Goal: Find specific page/section: Find specific page/section

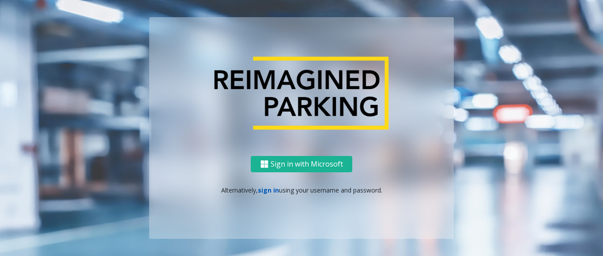
click at [263, 192] on link "sign in" at bounding box center [268, 190] width 21 height 8
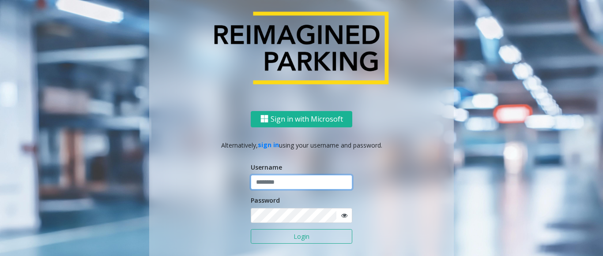
click at [269, 184] on input "text" at bounding box center [302, 182] width 102 height 15
type input "*******"
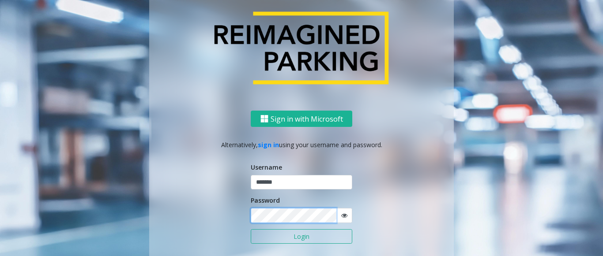
click at [251, 230] on button "Login" at bounding box center [302, 237] width 102 height 15
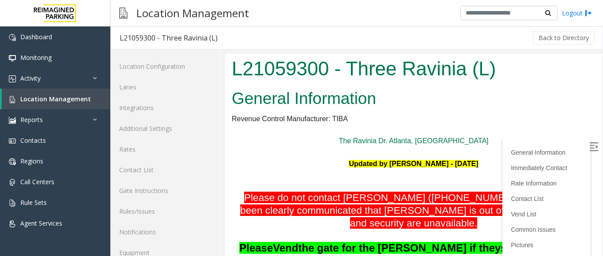
click at [589, 145] on img at bounding box center [593, 147] width 9 height 9
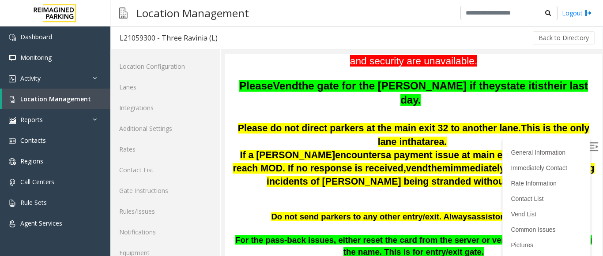
scroll to position [177, 0]
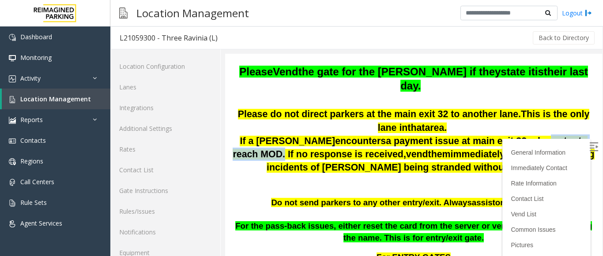
drag, startPoint x: 470, startPoint y: 132, endPoint x: 552, endPoint y: 131, distance: 82.1
click at [552, 136] on span "a payment issue at main exit 32, please try to reach MOD. If no response is rec…" at bounding box center [410, 148] width 354 height 24
click at [558, 157] on p "If a [PERSON_NAME] encounters a payment issue at main exit 32, please try to re…" at bounding box center [414, 155] width 364 height 40
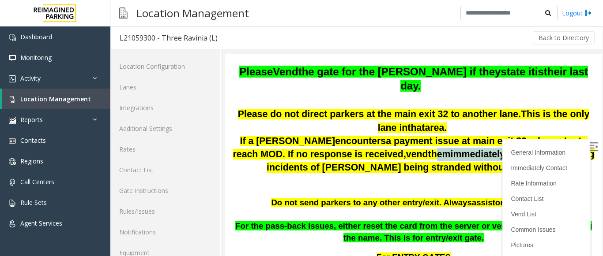
drag, startPoint x: 345, startPoint y: 145, endPoint x: 427, endPoint y: 144, distance: 82.1
click at [427, 144] on span "If a [PERSON_NAME] encounters a payment issue at main exit 32, please try to re…" at bounding box center [413, 154] width 361 height 37
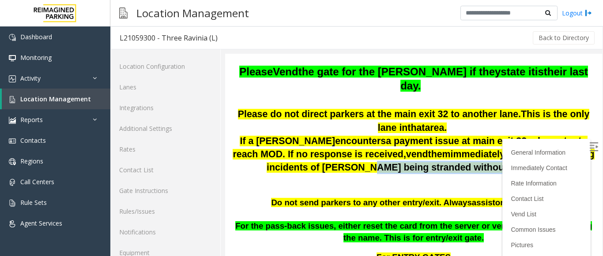
drag, startPoint x: 331, startPoint y: 154, endPoint x: 475, endPoint y: 152, distance: 143.5
click at [475, 152] on p "If a [PERSON_NAME] encounters a payment issue at main exit 32, please try to re…" at bounding box center [414, 155] width 364 height 40
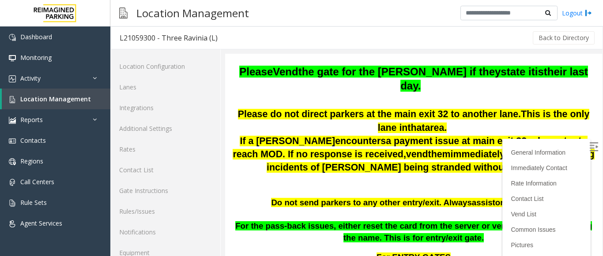
click at [495, 153] on p "If a [PERSON_NAME] encounters a payment issue at main exit 32, please try to re…" at bounding box center [414, 155] width 364 height 40
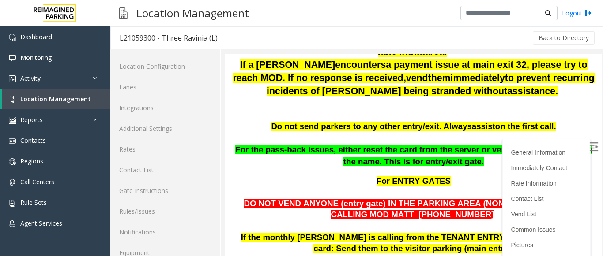
scroll to position [265, 0]
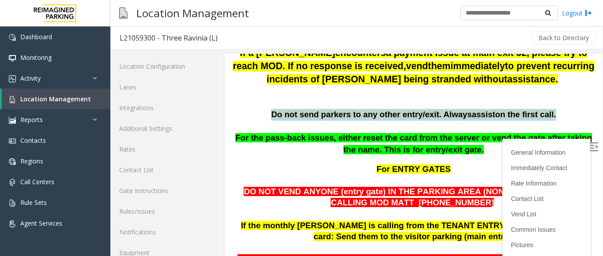
drag, startPoint x: 270, startPoint y: 105, endPoint x: 313, endPoint y: 107, distance: 43.3
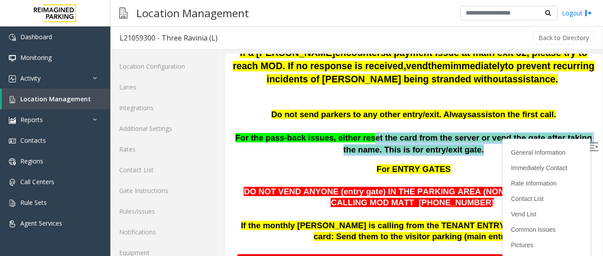
drag, startPoint x: 352, startPoint y: 125, endPoint x: 452, endPoint y: 133, distance: 100.5
click at [452, 133] on p "For the pass-back issues, either reset the card from the server or vend the gat…" at bounding box center [414, 143] width 364 height 23
click at [456, 133] on p "For the pass-back issues, either reset the card from the server or vend the gat…" at bounding box center [414, 143] width 364 height 23
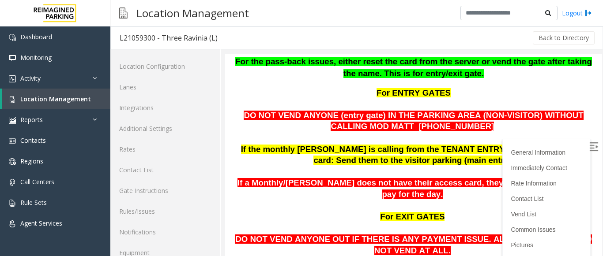
scroll to position [353, 0]
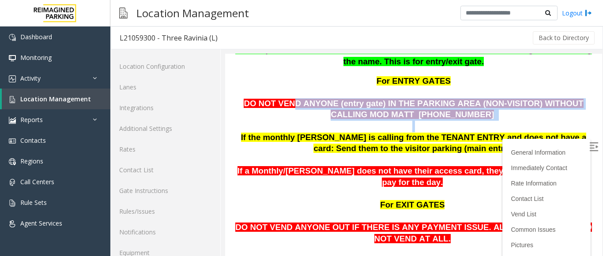
drag, startPoint x: 281, startPoint y: 85, endPoint x: 450, endPoint y: 110, distance: 171.0
click at [450, 121] on p at bounding box center [414, 126] width 364 height 11
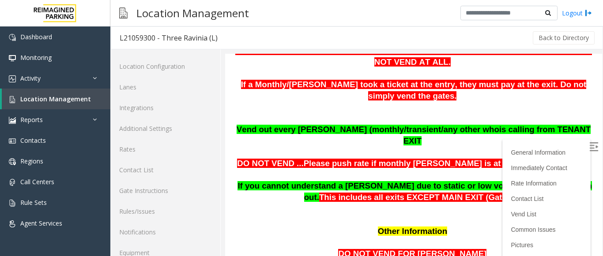
scroll to position [530, 0]
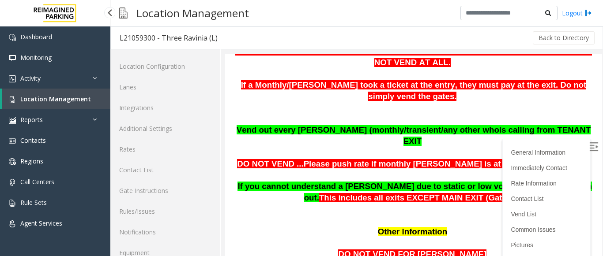
click at [60, 100] on span "Location Management" at bounding box center [55, 99] width 71 height 8
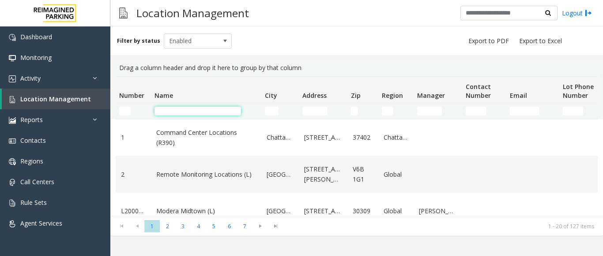
click at [167, 112] on input "Name Filter" at bounding box center [197, 111] width 87 height 9
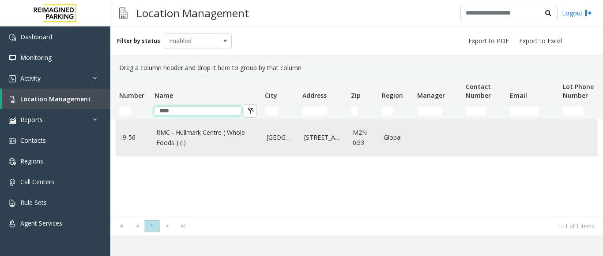
type input "****"
click at [172, 139] on link "RMC - Hullmark Centre ( Whole Foods ) (I)" at bounding box center [206, 138] width 100 height 20
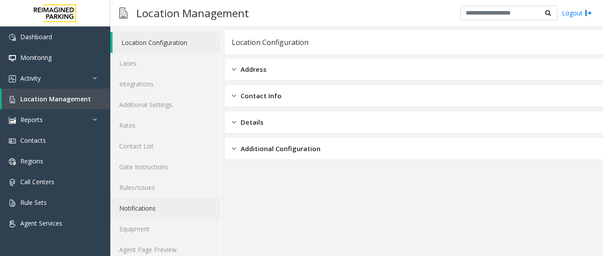
scroll to position [34, 0]
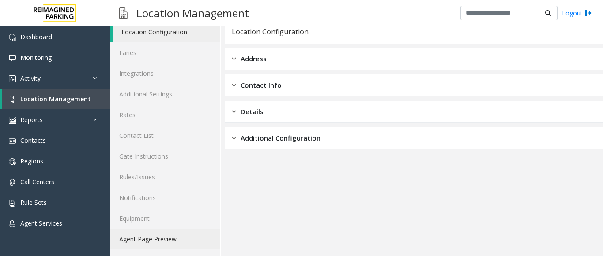
click at [153, 230] on link "Agent Page Preview" at bounding box center [165, 239] width 110 height 21
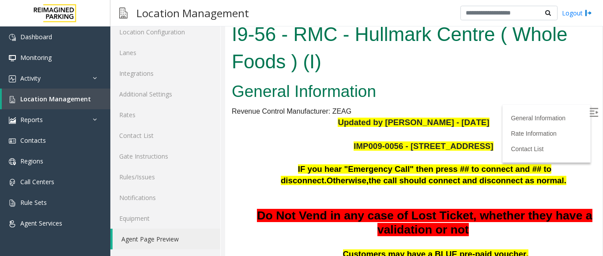
click at [589, 110] on img at bounding box center [593, 112] width 9 height 9
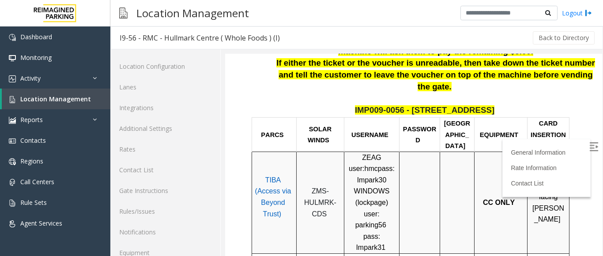
scroll to position [265, 0]
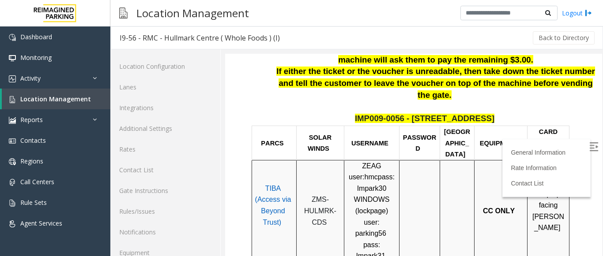
click at [259, 185] on span "TIBA (Access via Beyond Trust)" at bounding box center [273, 205] width 36 height 41
click at [281, 183] on p "TIBA (Access via Beyond Trust)" at bounding box center [273, 211] width 40 height 56
click at [313, 196] on span "ZMS-HULMRK-CDS" at bounding box center [320, 211] width 32 height 30
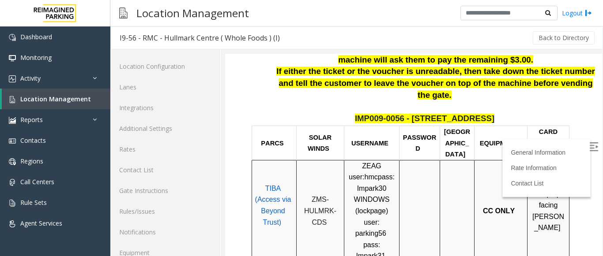
click at [325, 196] on span "ZMS-HULMRK-CDS" at bounding box center [320, 211] width 32 height 30
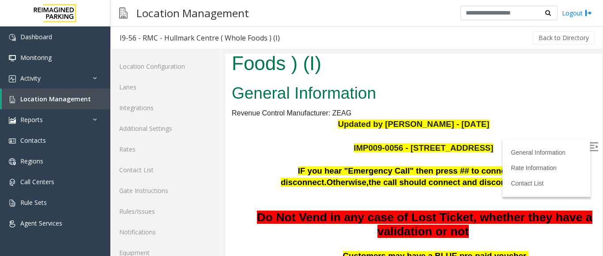
scroll to position [0, 0]
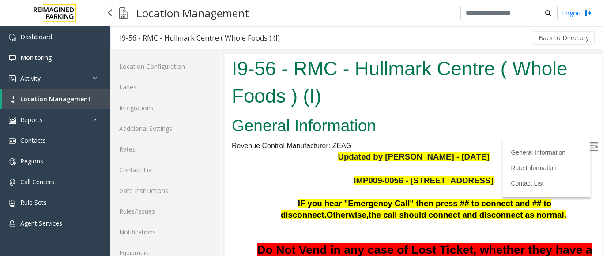
click at [79, 96] on span "Location Management" at bounding box center [55, 99] width 71 height 8
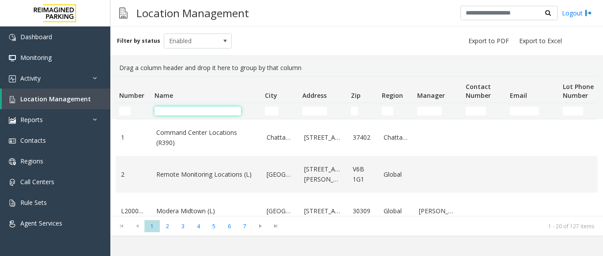
click at [199, 108] on input "Name Filter" at bounding box center [197, 111] width 87 height 9
type input "*****"
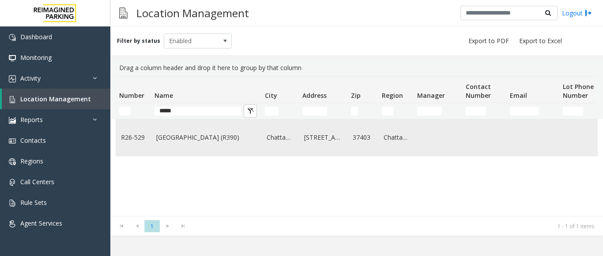
click at [186, 136] on link "[GEOGRAPHIC_DATA] (R390)" at bounding box center [206, 138] width 100 height 10
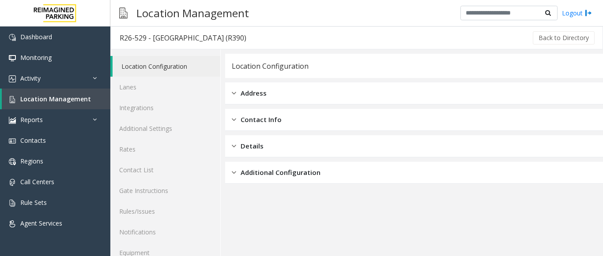
scroll to position [34, 0]
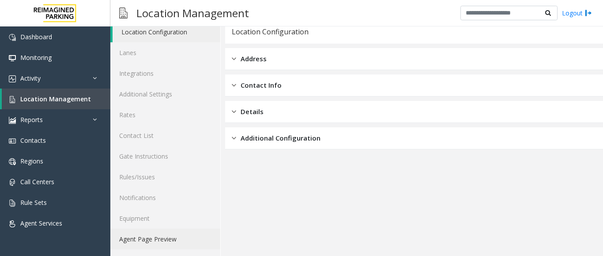
click at [172, 238] on link "Agent Page Preview" at bounding box center [165, 239] width 110 height 21
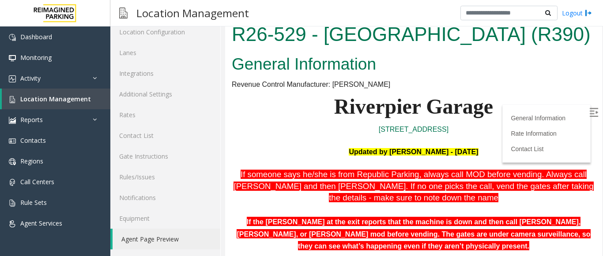
click at [589, 110] on img at bounding box center [593, 112] width 9 height 9
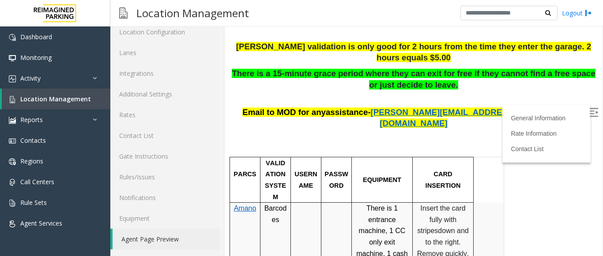
scroll to position [318, 0]
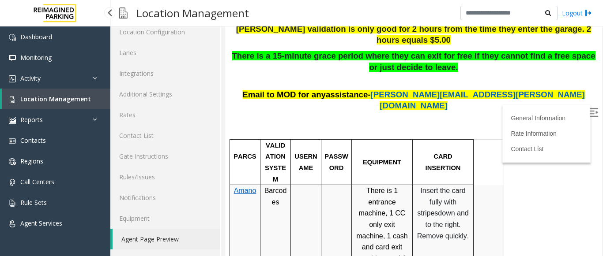
click at [74, 95] on span "Location Management" at bounding box center [55, 99] width 71 height 8
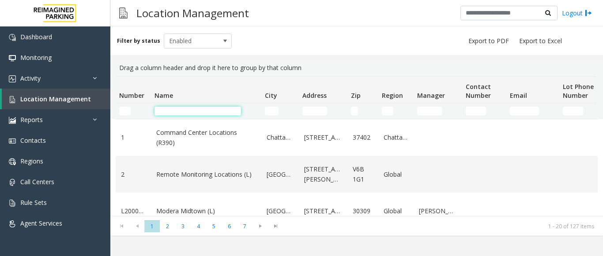
click at [183, 107] on input "Name Filter" at bounding box center [197, 111] width 87 height 9
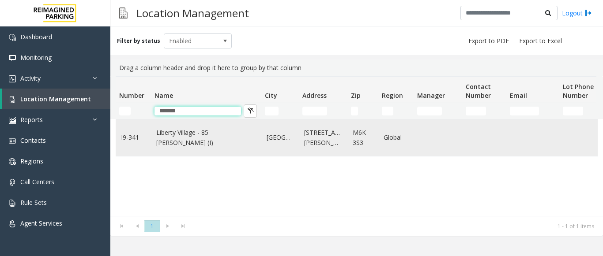
type input "*******"
click at [188, 147] on td "Liberty Village - 85 [PERSON_NAME] (I)" at bounding box center [206, 138] width 110 height 37
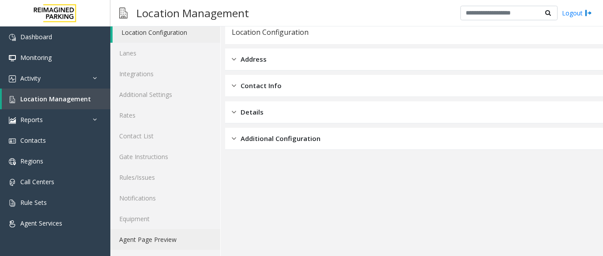
scroll to position [34, 0]
click at [167, 241] on link "Agent Page Preview" at bounding box center [165, 239] width 110 height 21
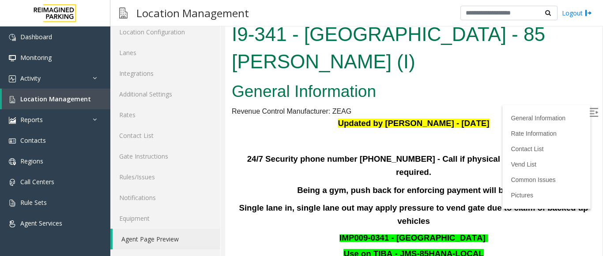
click at [589, 117] on img at bounding box center [593, 112] width 9 height 9
click at [34, 94] on link "Location Management" at bounding box center [56, 99] width 109 height 21
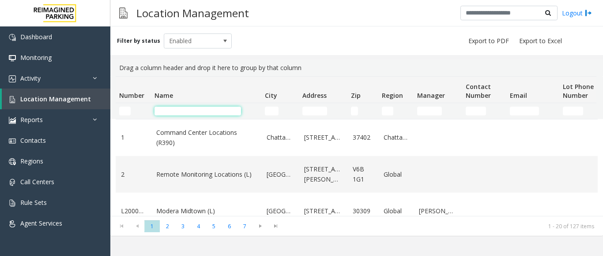
click at [177, 113] on input "Name Filter" at bounding box center [197, 111] width 87 height 9
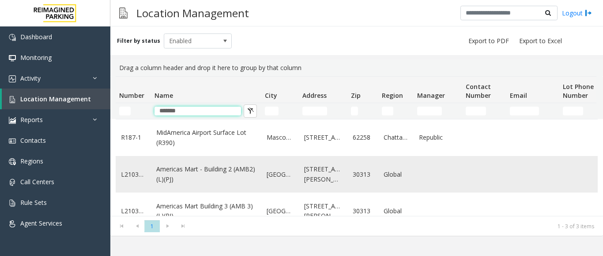
scroll to position [21, 0]
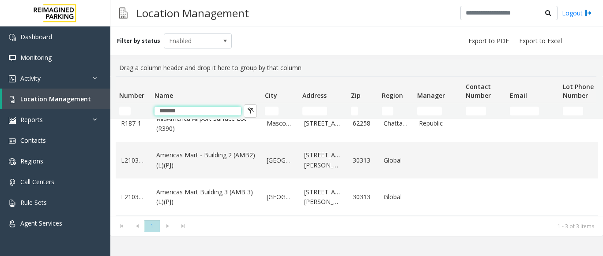
type input "*******"
click at [211, 154] on link "Americas Mart - Building 2 (AMB2) (L)(PJ)" at bounding box center [206, 161] width 100 height 20
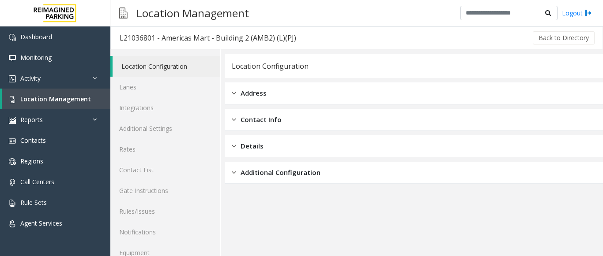
scroll to position [34, 0]
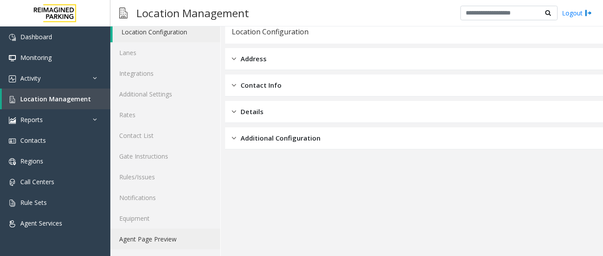
click at [164, 242] on link "Agent Page Preview" at bounding box center [165, 239] width 110 height 21
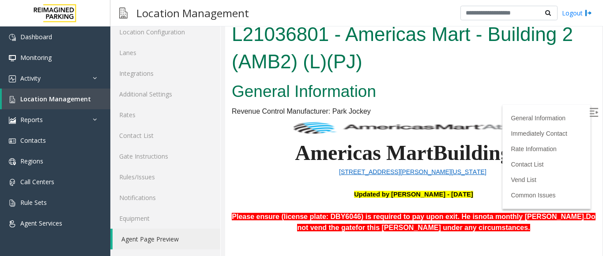
click at [589, 110] on img at bounding box center [593, 112] width 9 height 9
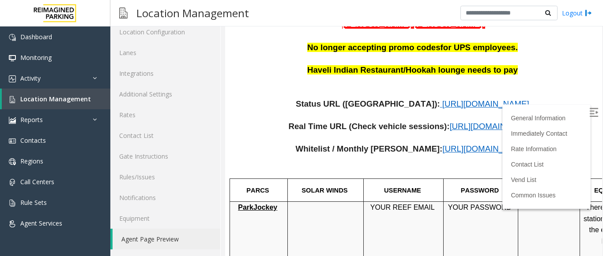
scroll to position [309, 0]
